Goal: Information Seeking & Learning: Learn about a topic

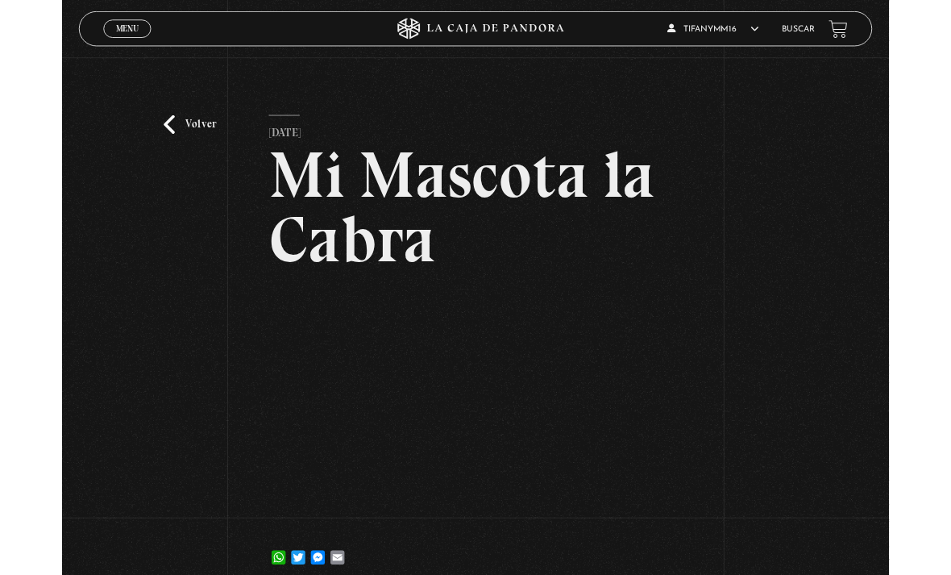
scroll to position [95, 0]
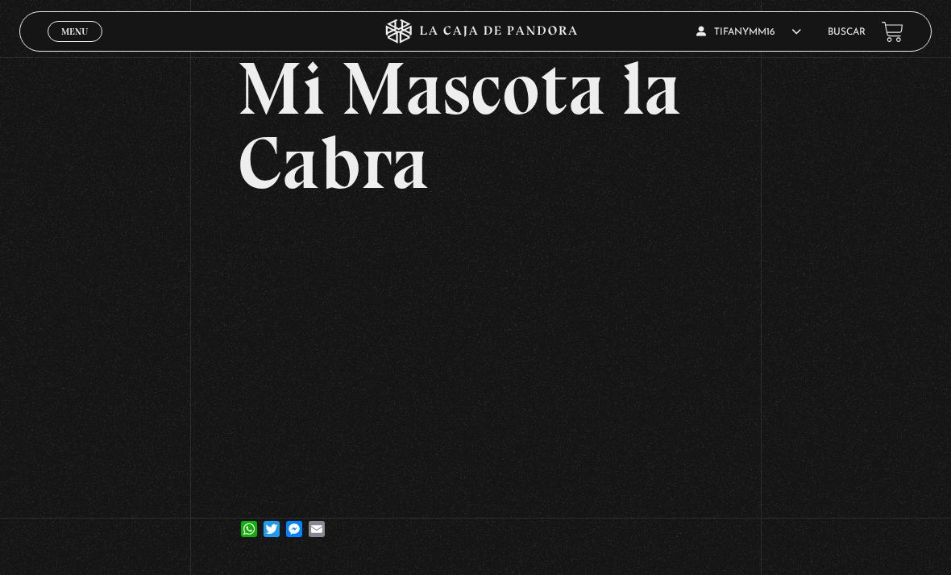
click at [97, 27] on link "Menu Cerrar" at bounding box center [75, 31] width 55 height 21
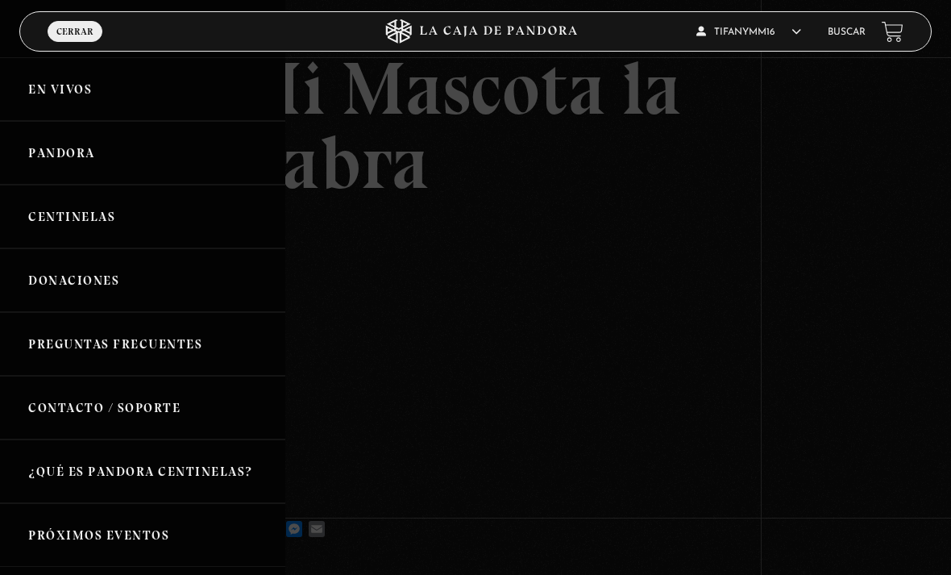
click at [99, 216] on link "Centinelas" at bounding box center [142, 217] width 285 height 64
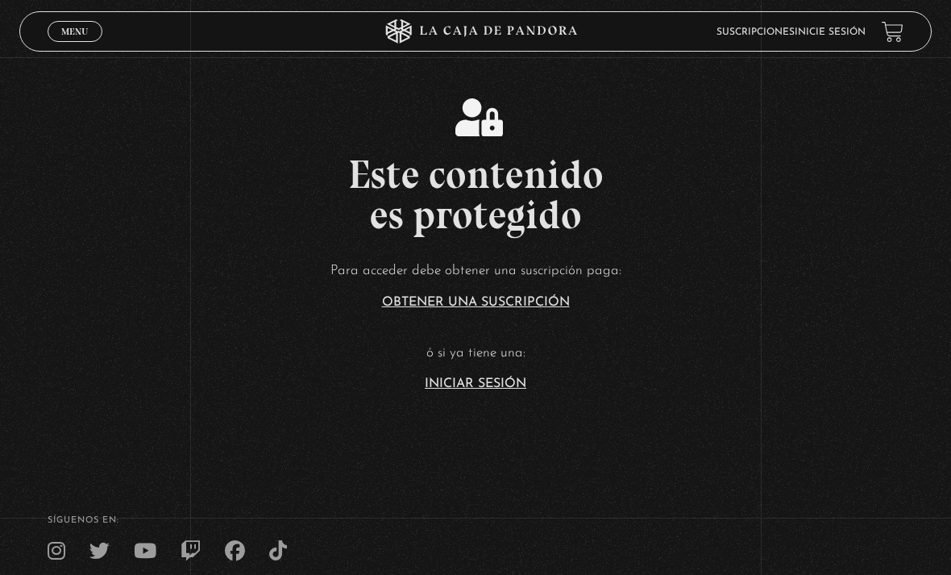
click at [492, 390] on link "Iniciar Sesión" at bounding box center [476, 383] width 102 height 13
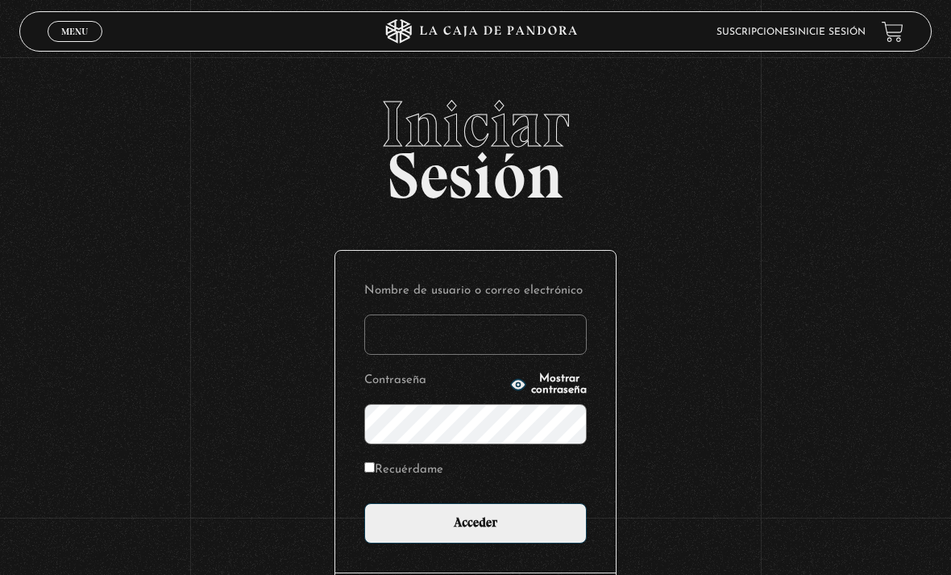
type input "tifanymm16"
click at [476, 531] on input "Acceder" at bounding box center [475, 523] width 222 height 40
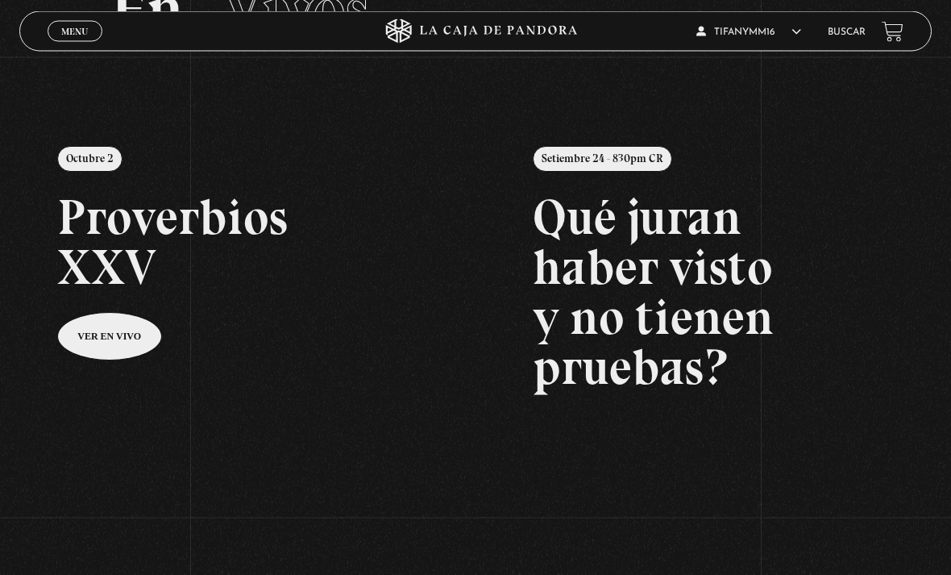
scroll to position [125, 0]
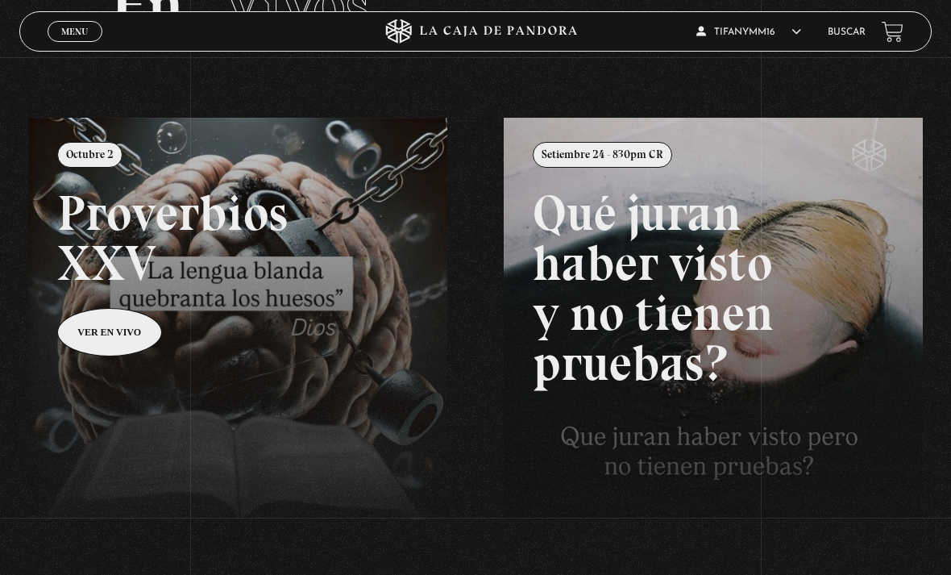
click at [111, 338] on link at bounding box center [503, 405] width 951 height 575
